Goal: Task Accomplishment & Management: Manage account settings

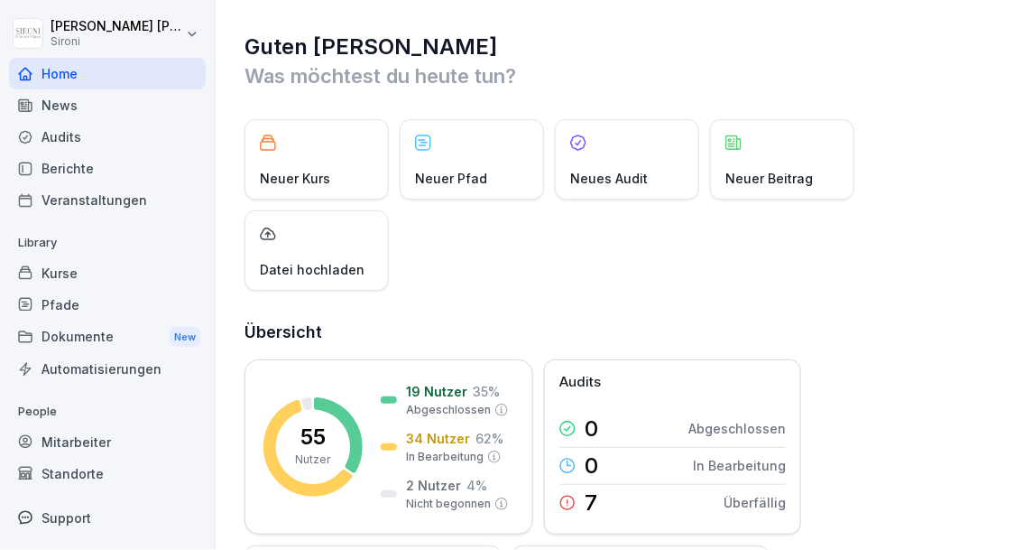
click at [79, 275] on div "Kurse" at bounding box center [107, 273] width 197 height 32
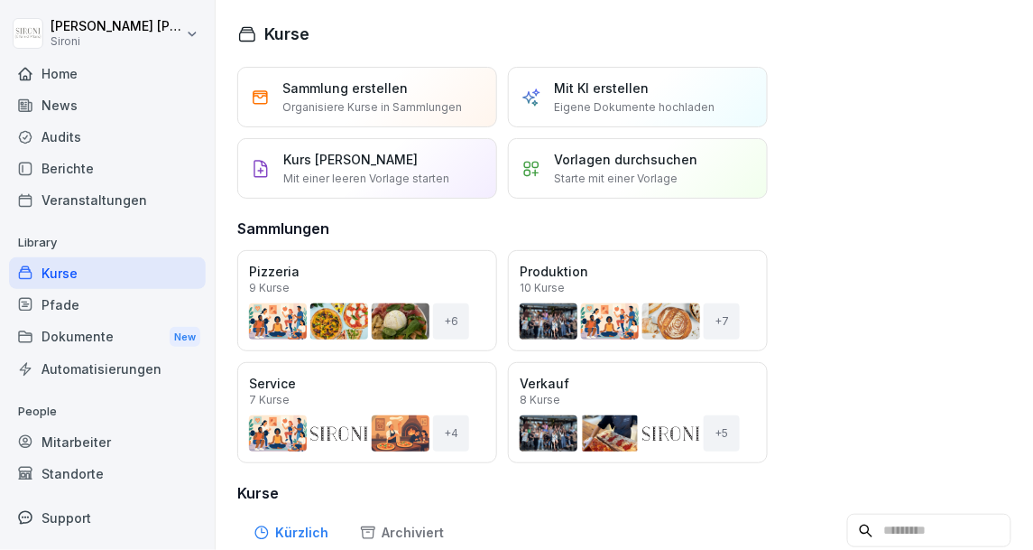
click at [106, 266] on div "Kurse" at bounding box center [107, 273] width 197 height 32
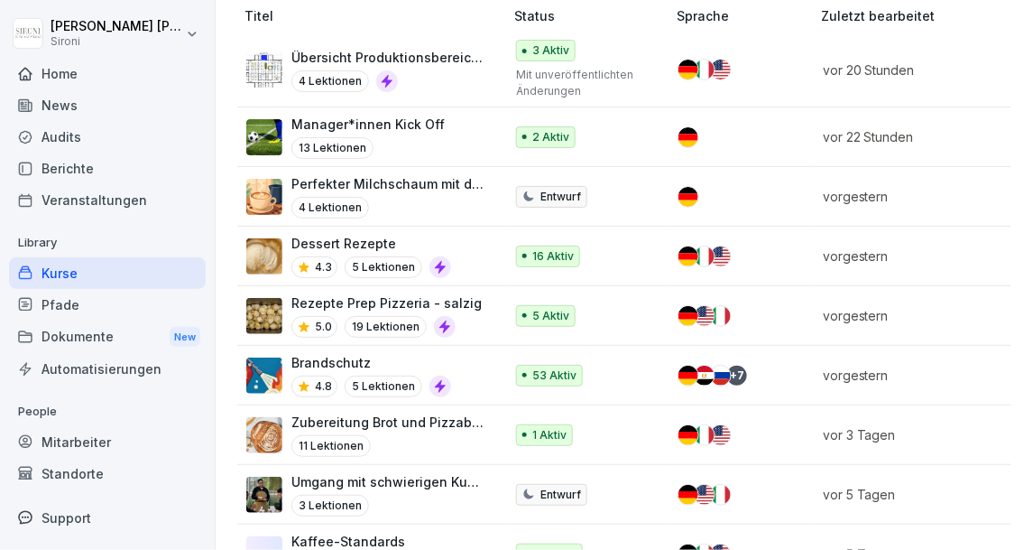
scroll to position [584, 0]
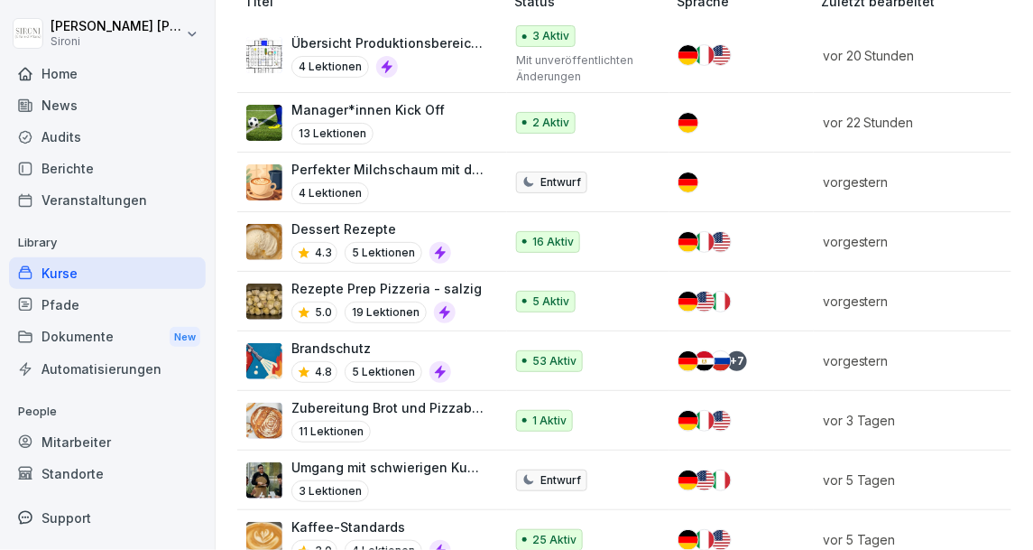
click at [402, 463] on p "Umgang mit schwierigen Kunden" at bounding box center [388, 467] width 194 height 19
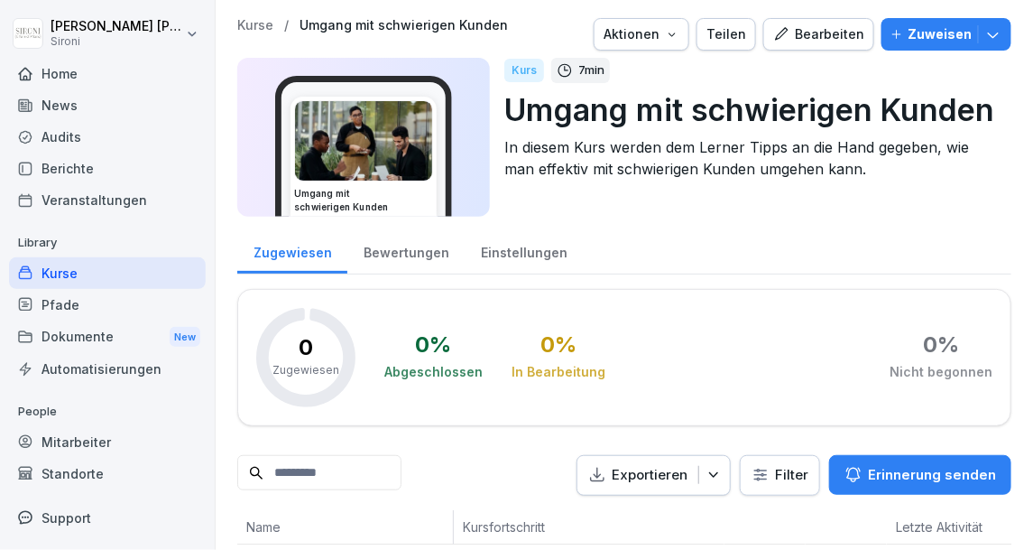
scroll to position [11, 0]
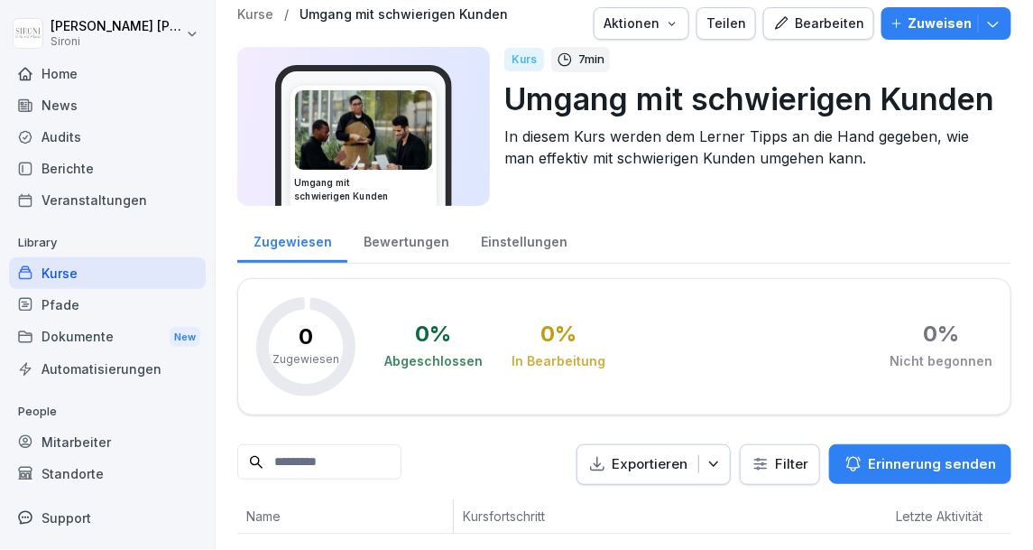
click at [816, 23] on div "Bearbeiten" at bounding box center [818, 24] width 91 height 20
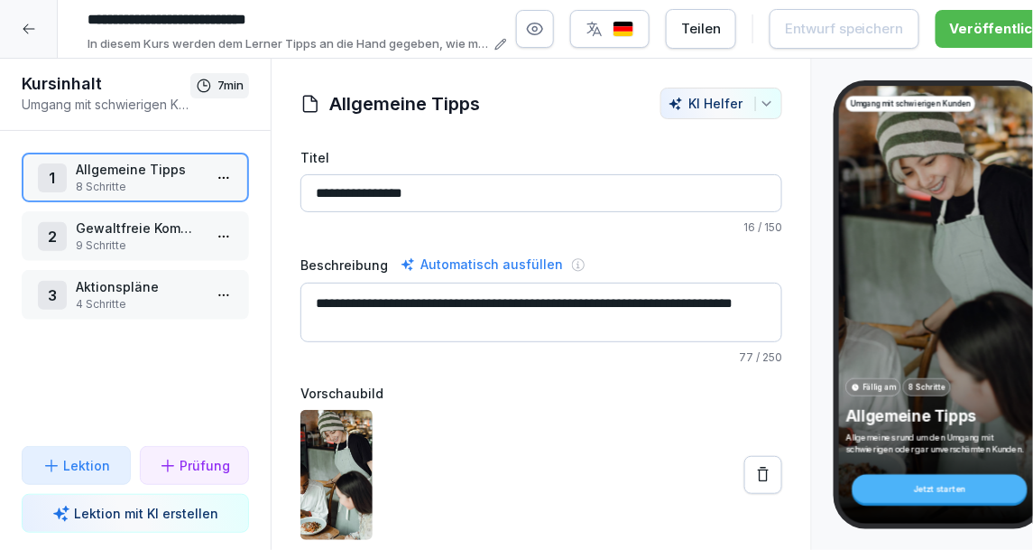
click at [168, 302] on p "4 Schritte" at bounding box center [139, 304] width 126 height 16
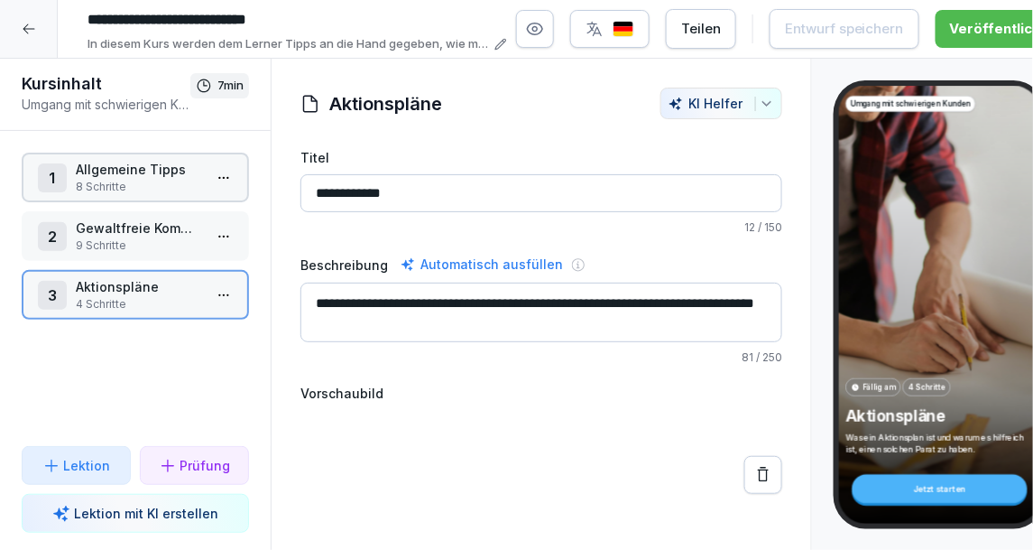
click at [235, 291] on html "**********" at bounding box center [516, 275] width 1033 height 550
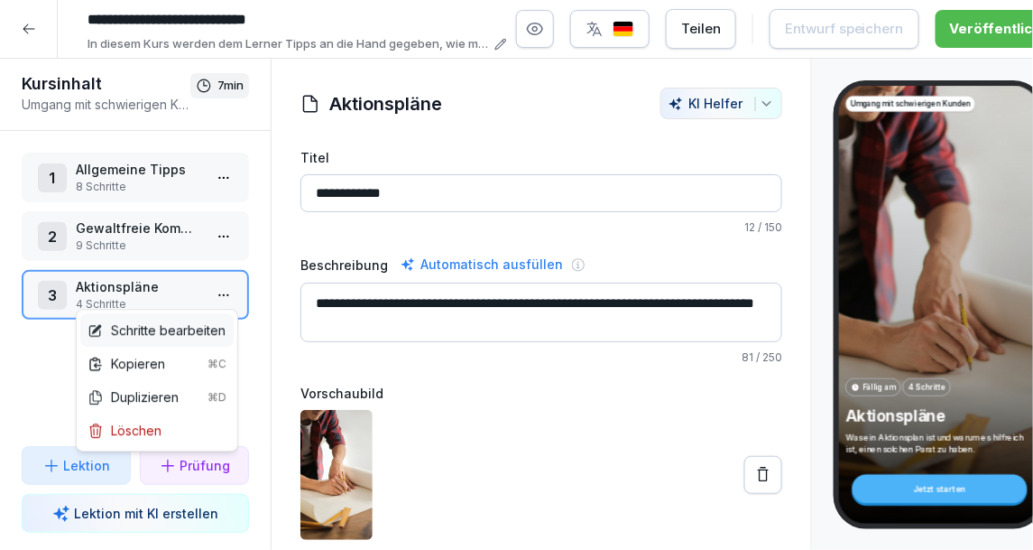
click at [199, 325] on div "Schritte bearbeiten" at bounding box center [157, 329] width 138 height 19
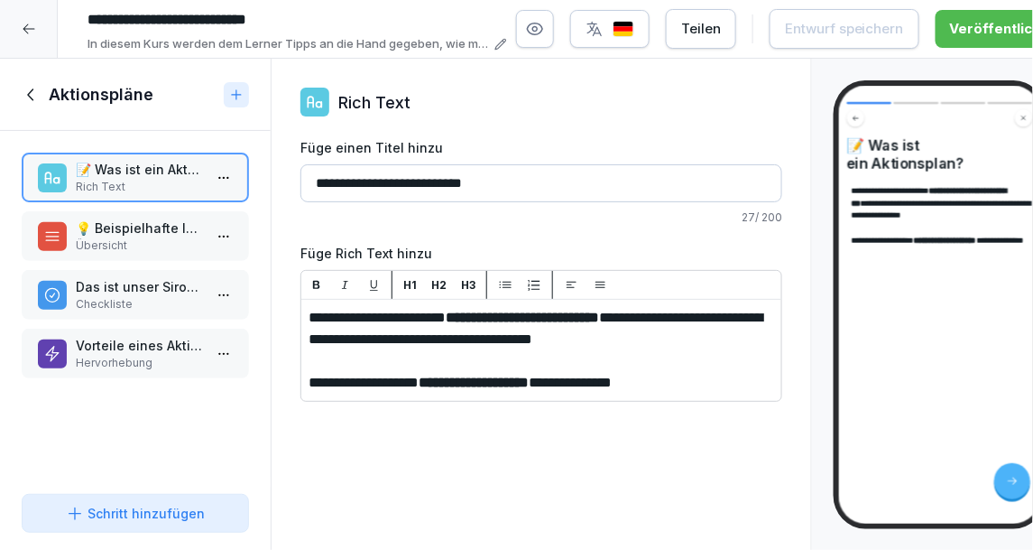
click at [182, 351] on p "Vorteile eines Aktionsplans" at bounding box center [139, 345] width 126 height 19
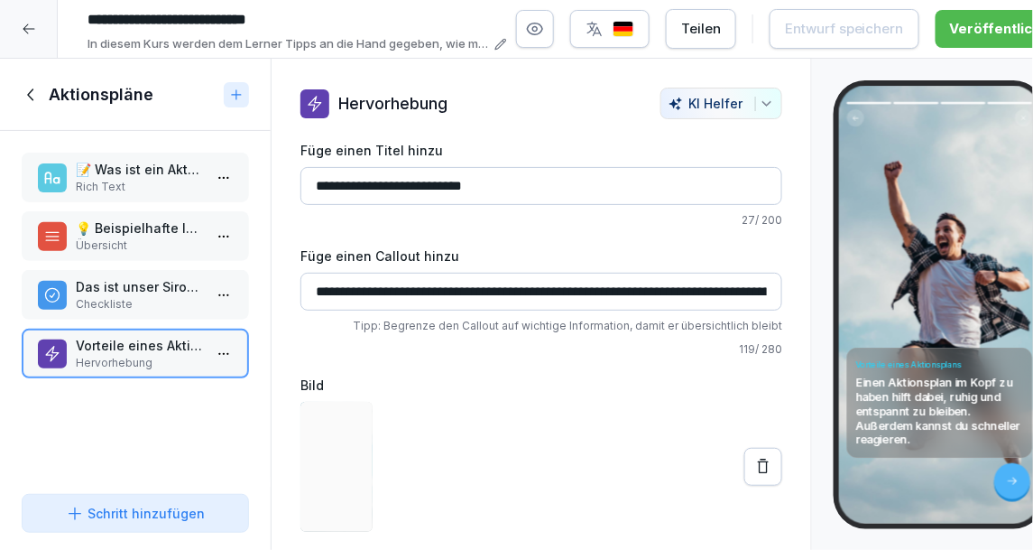
click at [160, 306] on p "Checkliste" at bounding box center [139, 304] width 126 height 16
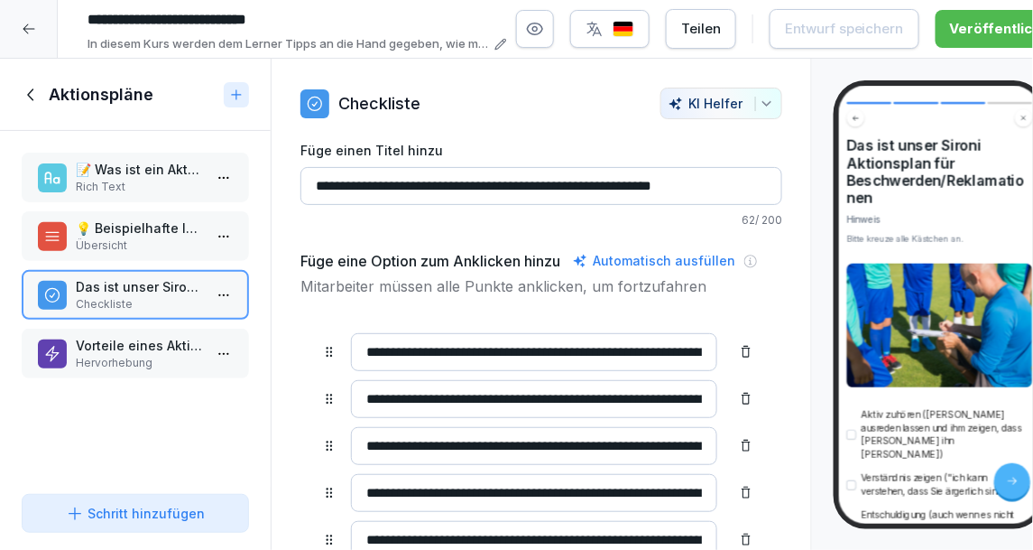
click at [157, 257] on div "💡 Beispielhafte Inhalte Übersicht" at bounding box center [135, 236] width 227 height 50
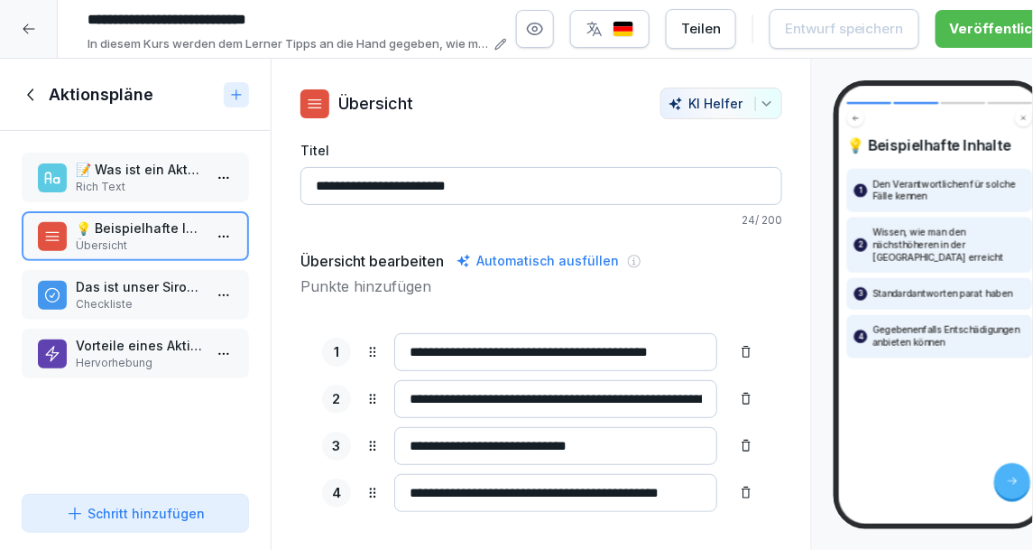
click at [150, 286] on p "Das ist unser Sironi Aktionsplan für Beschwerden/Reklamationen" at bounding box center [139, 286] width 126 height 19
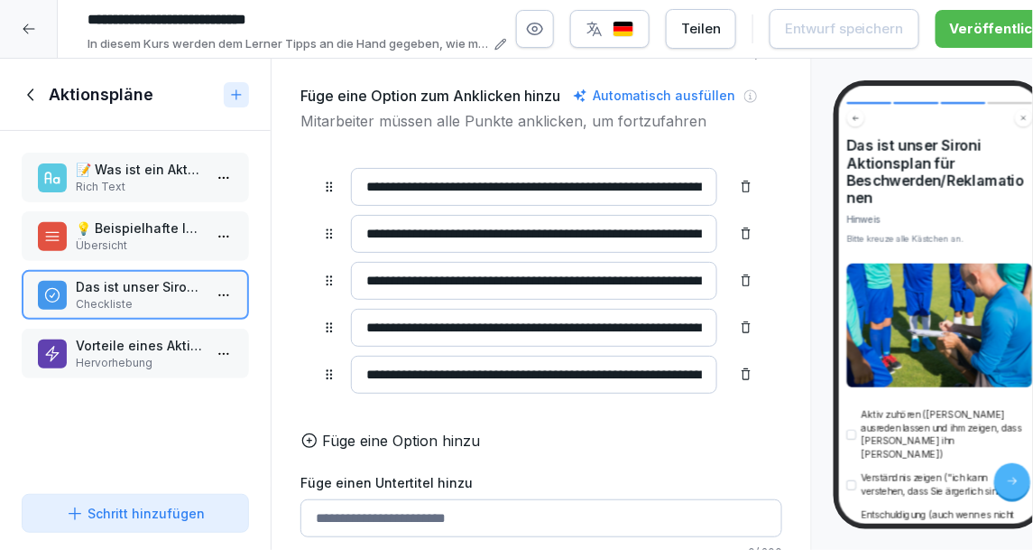
scroll to position [169, 0]
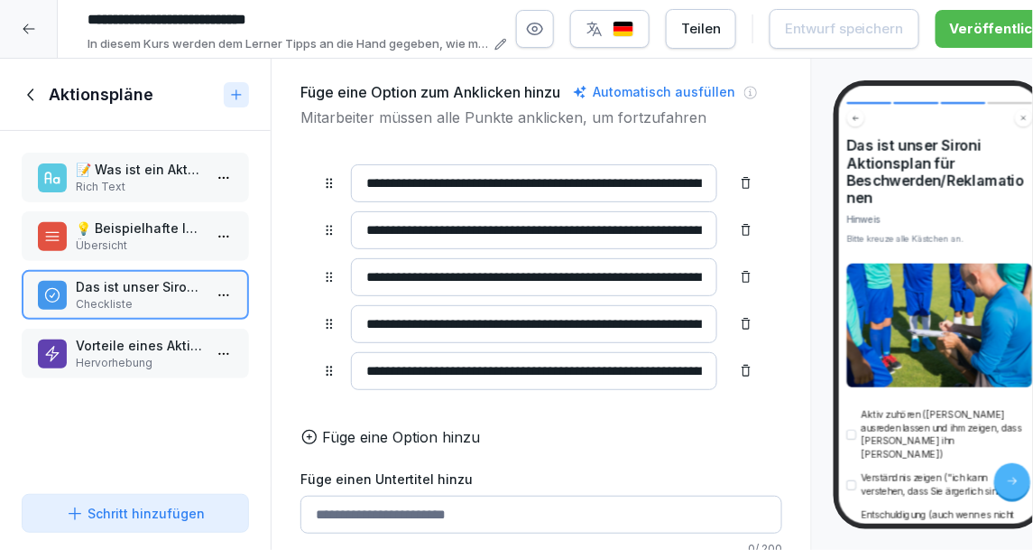
click at [97, 172] on p "📝 Was ist ein Aktionsplan?" at bounding box center [139, 169] width 126 height 19
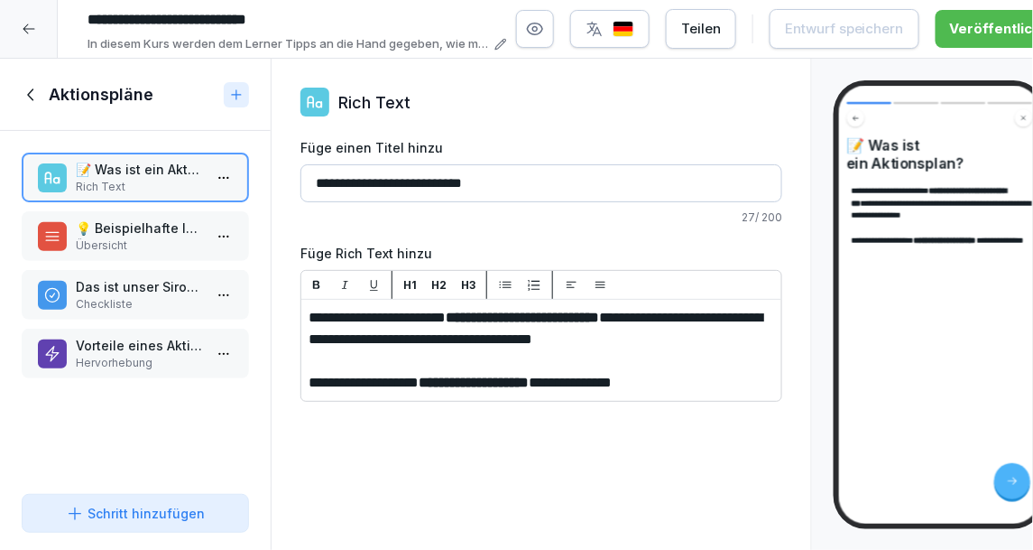
click at [32, 85] on icon at bounding box center [32, 95] width 20 height 20
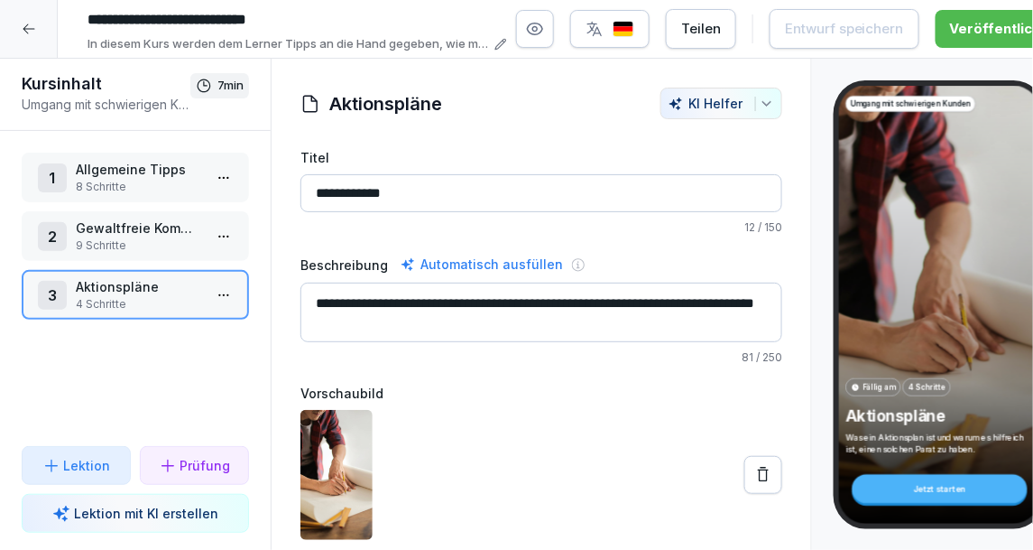
click at [35, 23] on icon at bounding box center [29, 29] width 14 height 14
